Goal: Find specific page/section: Find specific page/section

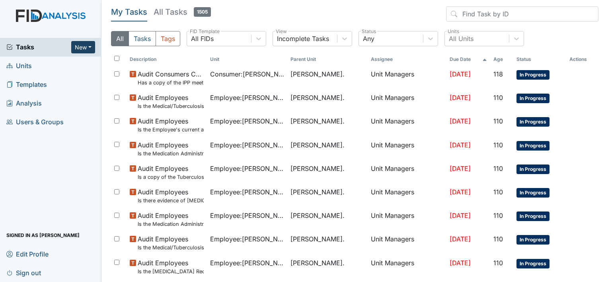
click at [89, 47] on button "New" at bounding box center [83, 47] width 24 height 12
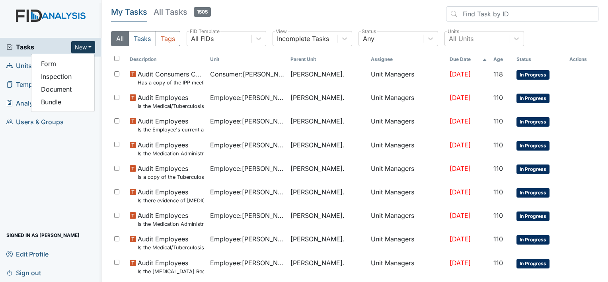
click at [19, 76] on link "Templates" at bounding box center [51, 84] width 102 height 19
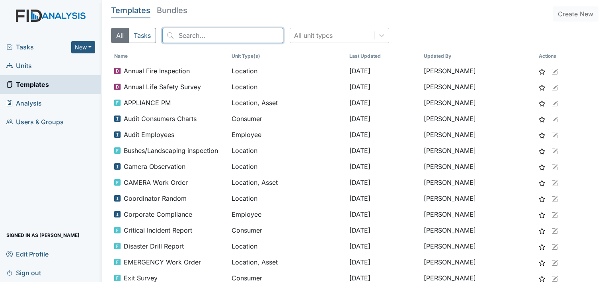
click at [182, 33] on input "search" at bounding box center [222, 35] width 121 height 15
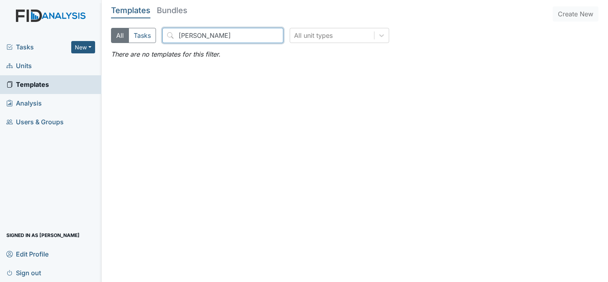
type input "[PERSON_NAME]"
click at [29, 62] on span "Units" at bounding box center [18, 66] width 25 height 12
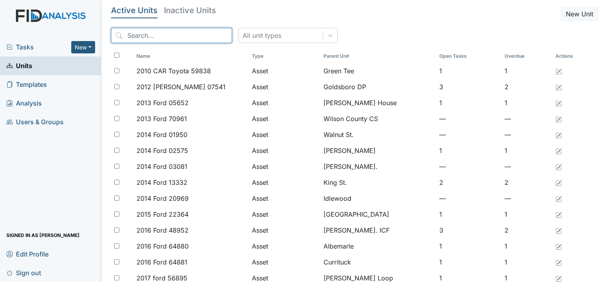
click at [135, 35] on input "search" at bounding box center [171, 35] width 121 height 15
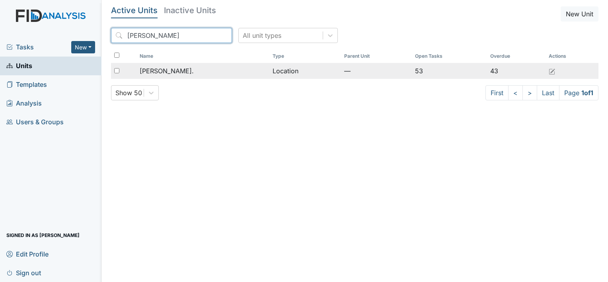
type input "William St"
click at [174, 72] on div "[PERSON_NAME]." at bounding box center [203, 71] width 127 height 10
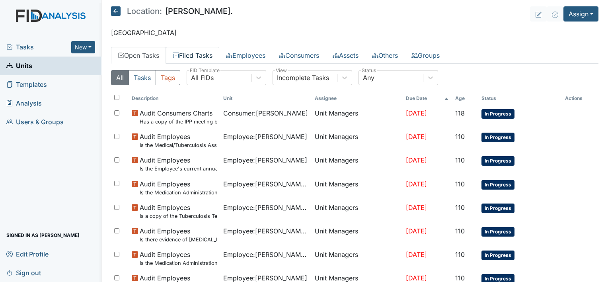
click at [207, 54] on link "Filed Tasks" at bounding box center [192, 55] width 53 height 17
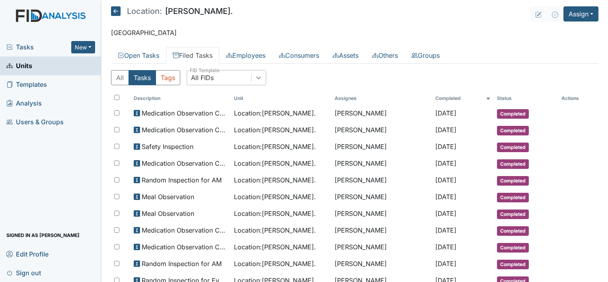
click at [262, 78] on icon at bounding box center [259, 78] width 8 height 8
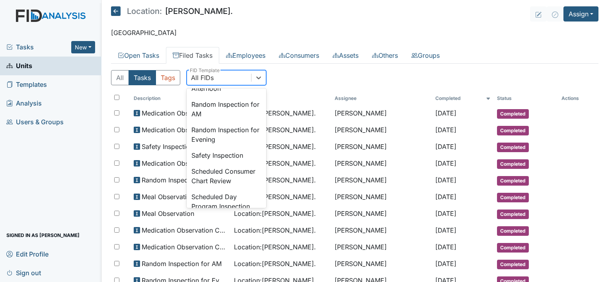
scroll to position [759, 0]
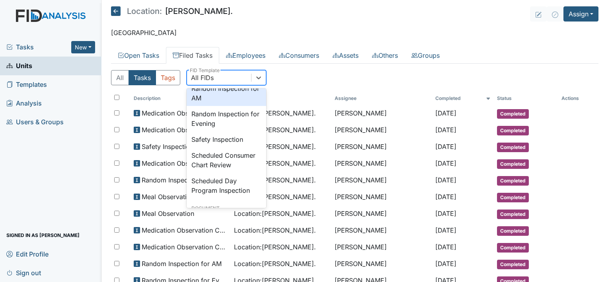
click at [245, 106] on div "Random Inspection for AM" at bounding box center [227, 92] width 80 height 25
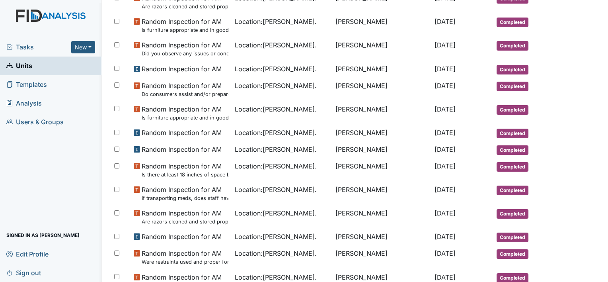
scroll to position [249, 0]
